Goal: Task Accomplishment & Management: Complete application form

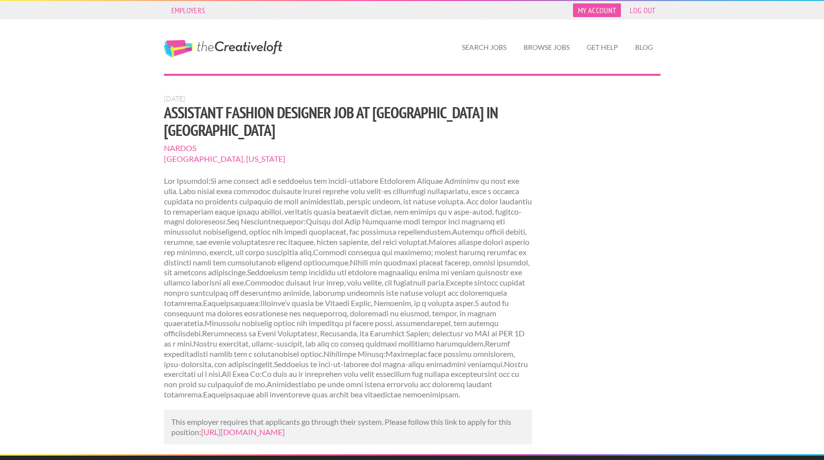
click at [603, 8] on link "My Account" at bounding box center [597, 10] width 48 height 14
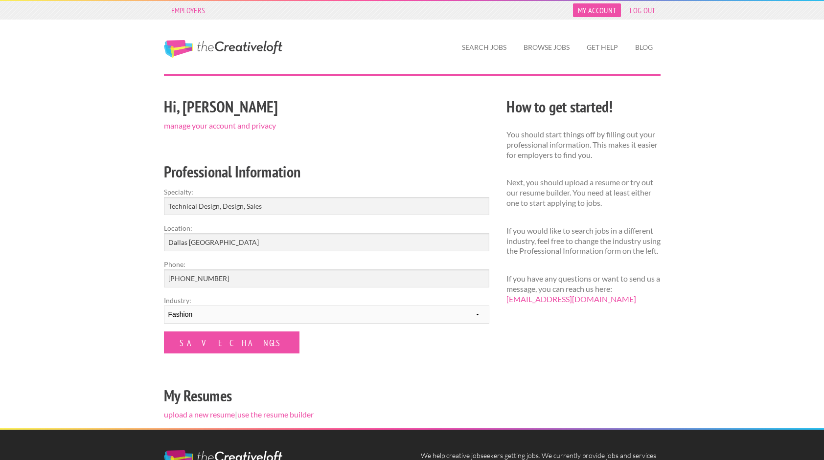
click at [606, 12] on link "My Account" at bounding box center [597, 10] width 48 height 14
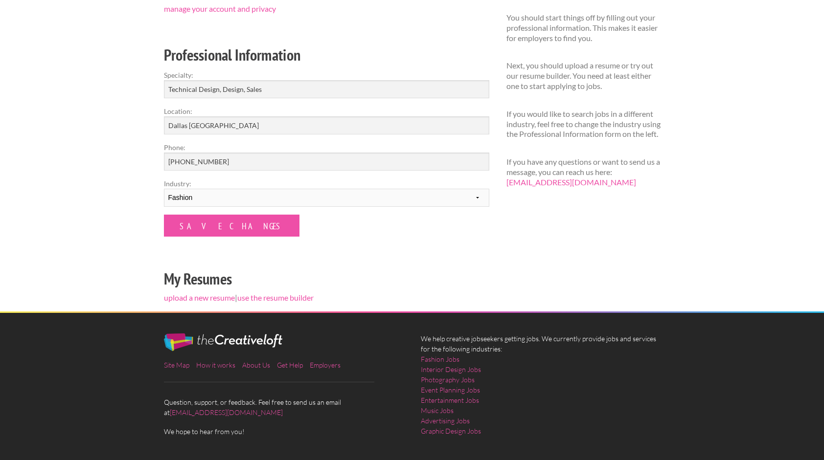
scroll to position [115, 0]
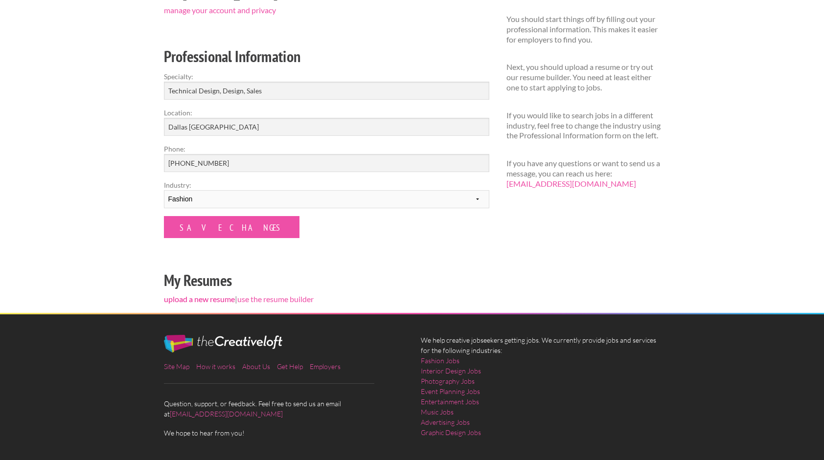
click at [213, 300] on link "upload a new resume" at bounding box center [199, 299] width 71 height 9
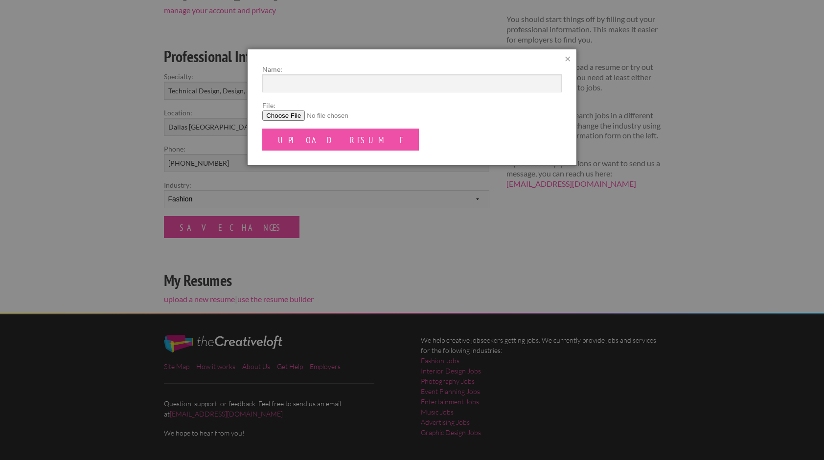
click at [299, 115] on input "File:" at bounding box center [411, 116] width 299 height 10
type input "C:\fakepath\Shelby Davis Resume. 1.pdf"
click at [322, 146] on input "Upload Resume" at bounding box center [340, 140] width 157 height 22
click at [345, 83] on input "Name:" at bounding box center [411, 83] width 299 height 18
type input "Shelby Davis"
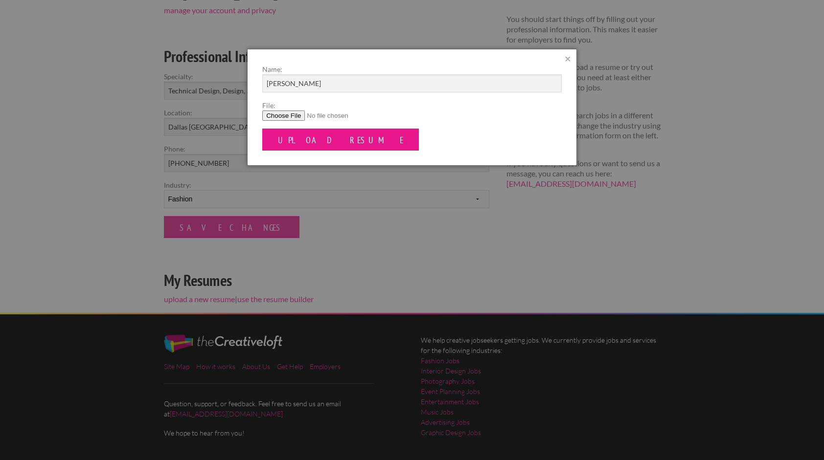
click at [331, 136] on input "Upload Resume" at bounding box center [340, 140] width 157 height 22
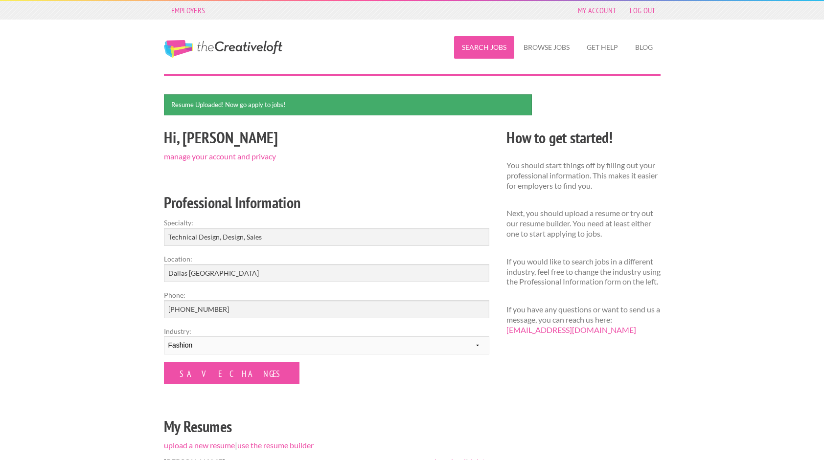
click at [499, 55] on link "Search Jobs" at bounding box center [484, 47] width 60 height 23
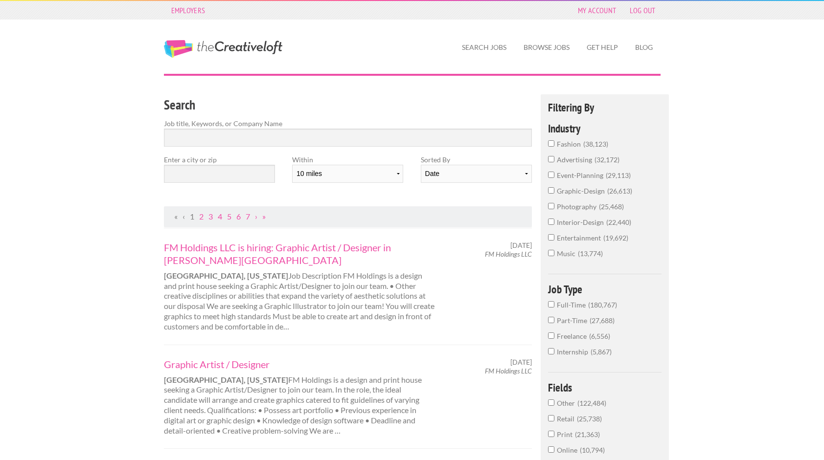
click at [596, 144] on span "38,123" at bounding box center [595, 144] width 25 height 8
click at [554, 144] on input "fashion 38,123" at bounding box center [551, 143] width 6 height 6
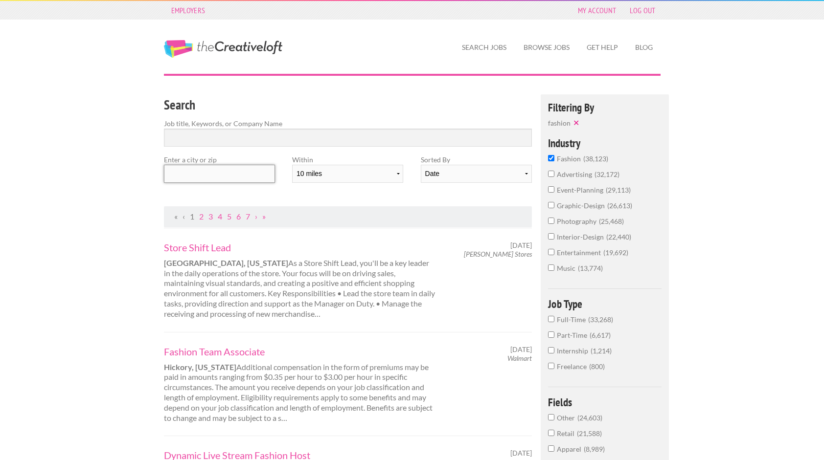
click at [240, 172] on input "text" at bounding box center [219, 174] width 111 height 18
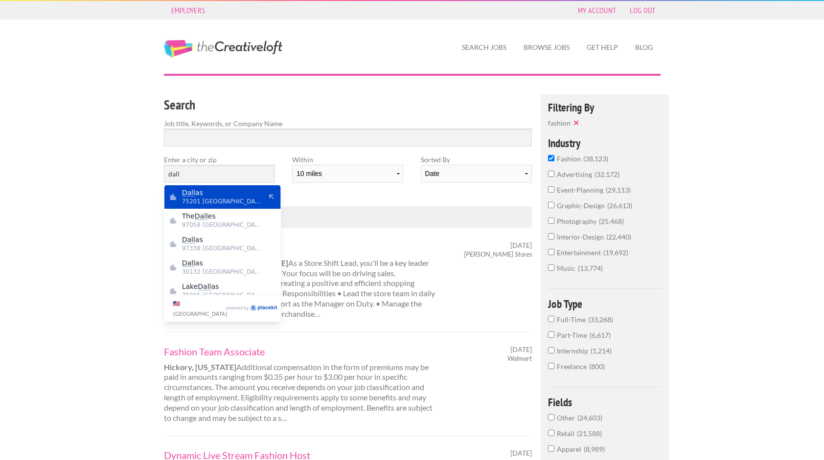
click at [238, 197] on span "75201 [GEOGRAPHIC_DATA]" at bounding box center [222, 201] width 80 height 9
type input "[GEOGRAPHIC_DATA]"
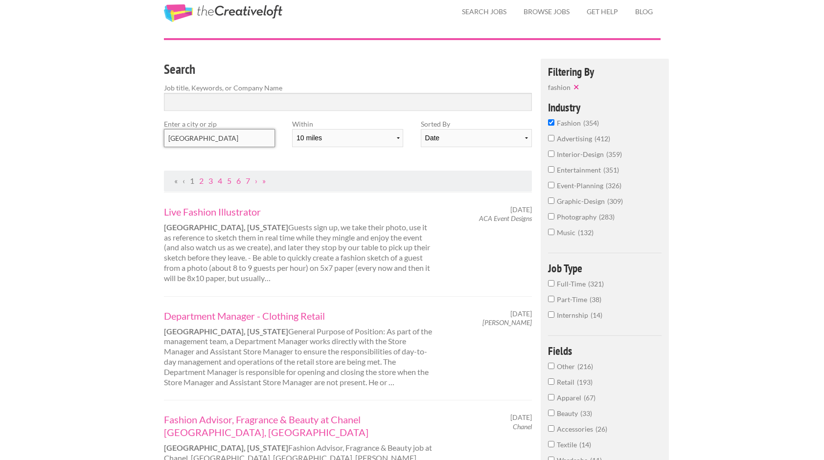
scroll to position [36, 0]
click at [570, 284] on span "Full-Time" at bounding box center [572, 283] width 31 height 8
click at [554, 284] on input "Full-Time 321" at bounding box center [551, 283] width 6 height 6
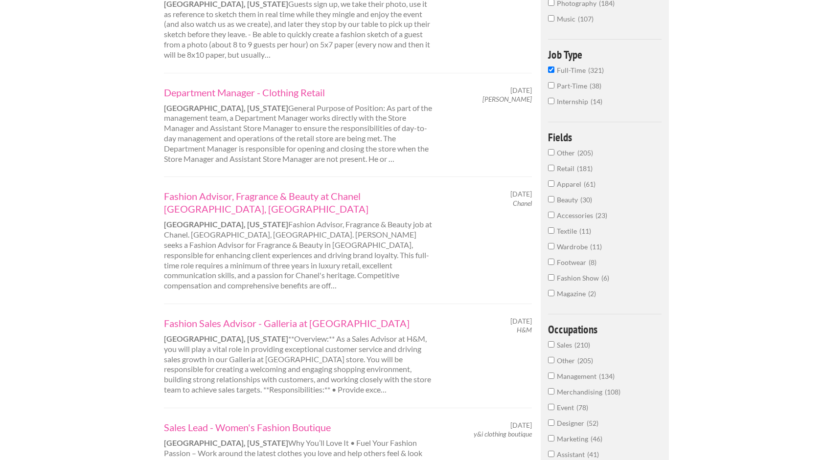
scroll to position [260, 0]
click at [378, 197] on link "Fashion Advisor, Fragrance & Beauty at Chanel [GEOGRAPHIC_DATA], [GEOGRAPHIC_DA…" at bounding box center [300, 201] width 272 height 25
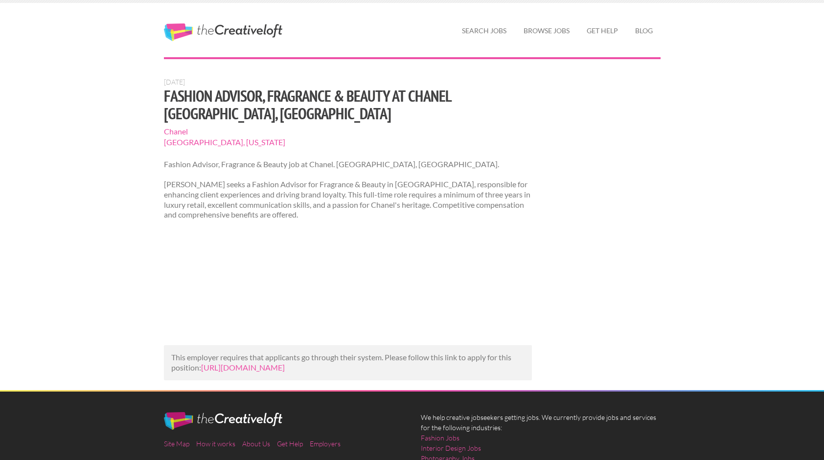
scroll to position [17, 0]
click at [285, 363] on link "https://shimmer-dental.com/joblib/job/fashion-advisor-fragrance-and-beauty-at-c…" at bounding box center [243, 367] width 84 height 9
